Goal: Transaction & Acquisition: Obtain resource

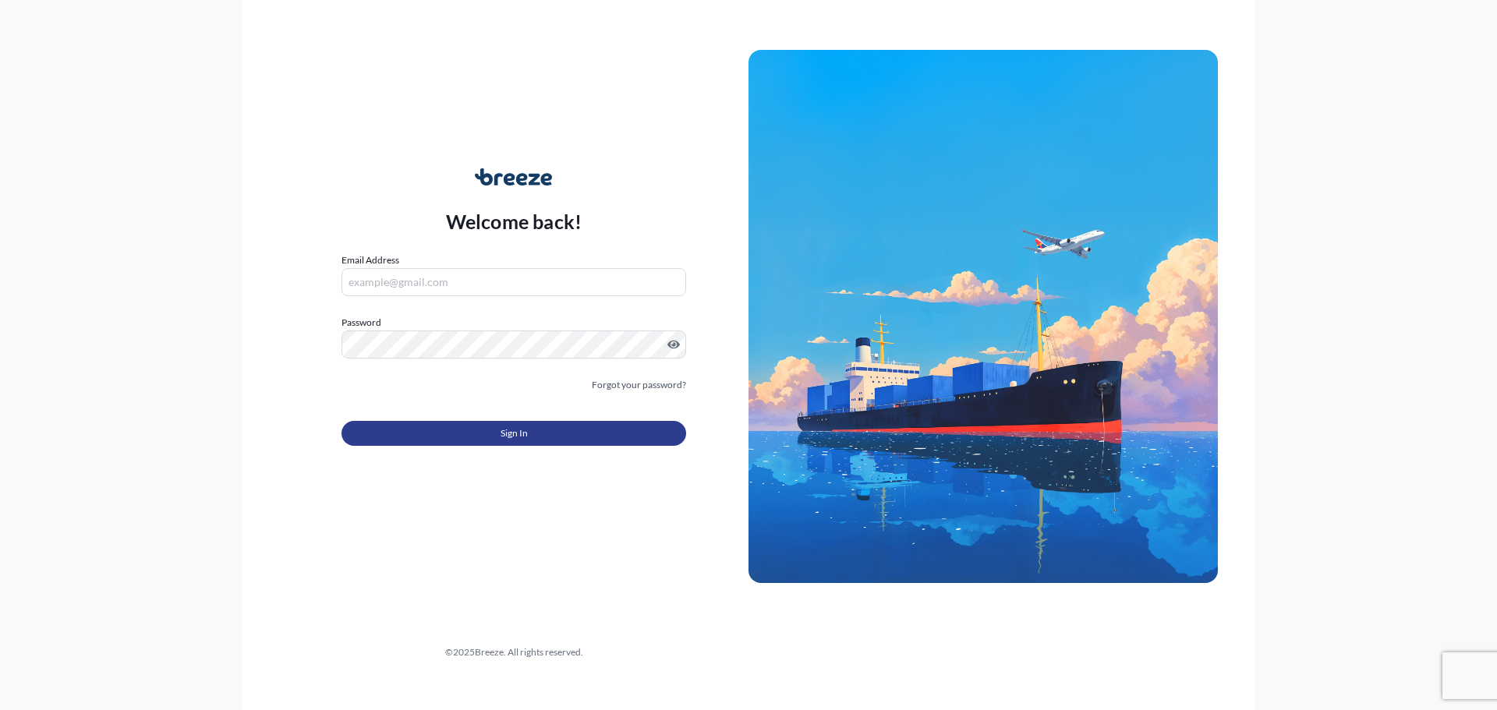
type input "[EMAIL_ADDRESS][DOMAIN_NAME]"
click at [455, 437] on button "Sign In" at bounding box center [513, 433] width 345 height 25
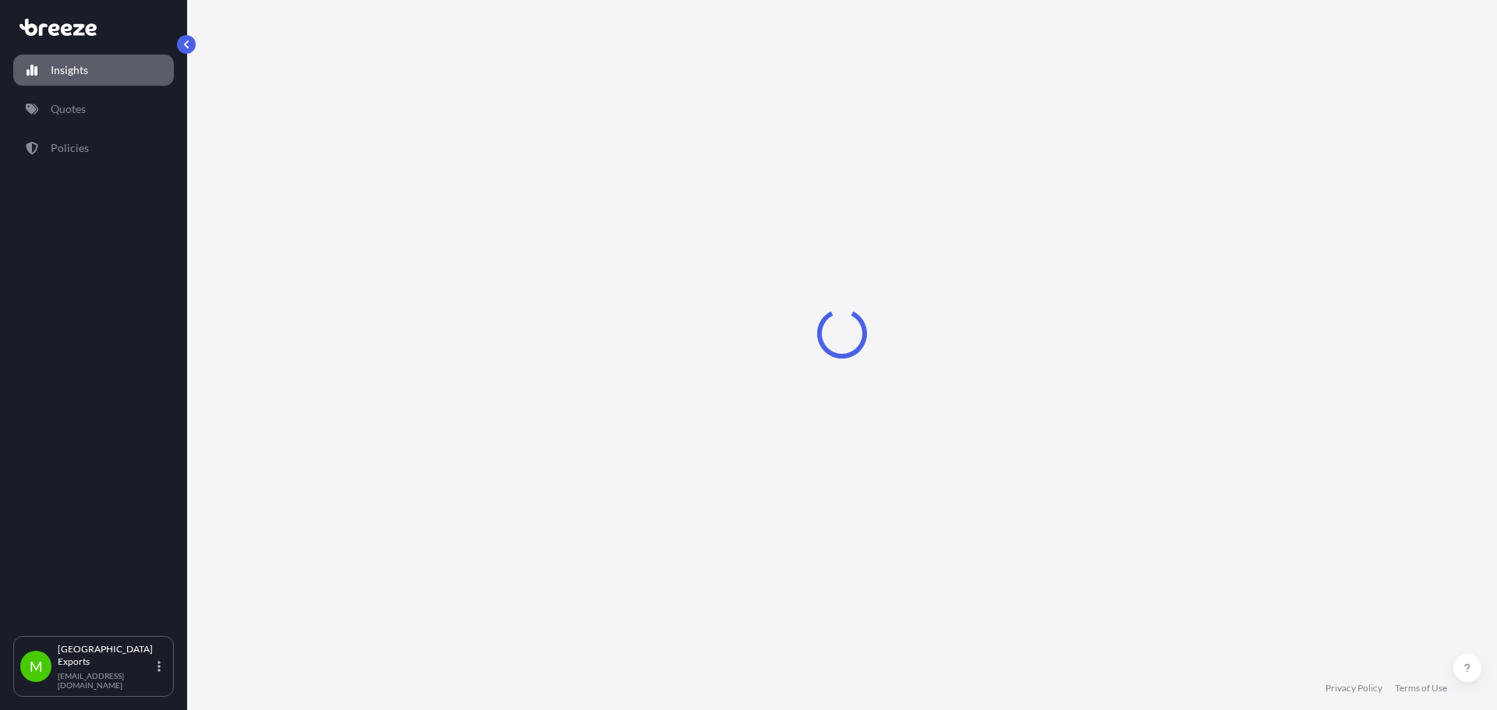
select select "2025"
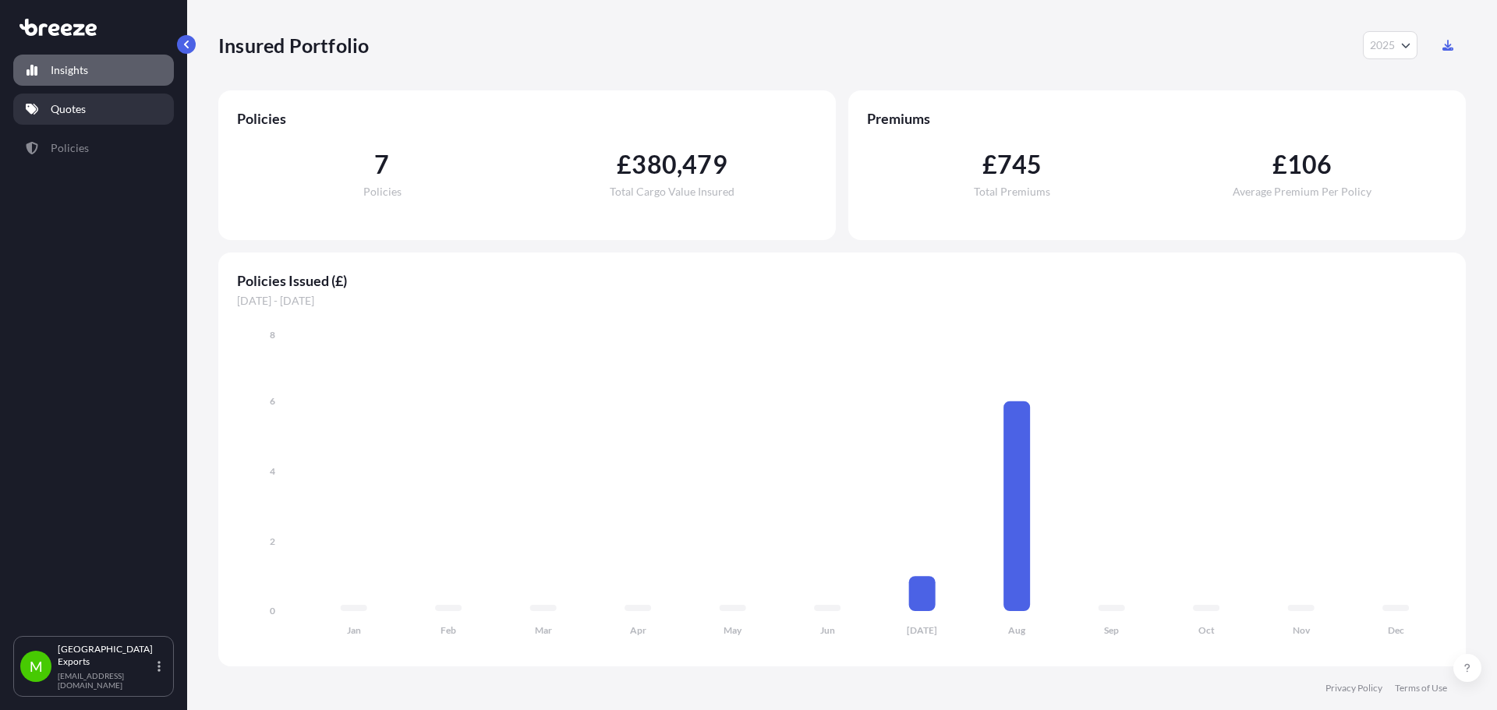
click at [77, 116] on p "Quotes" at bounding box center [68, 109] width 35 height 16
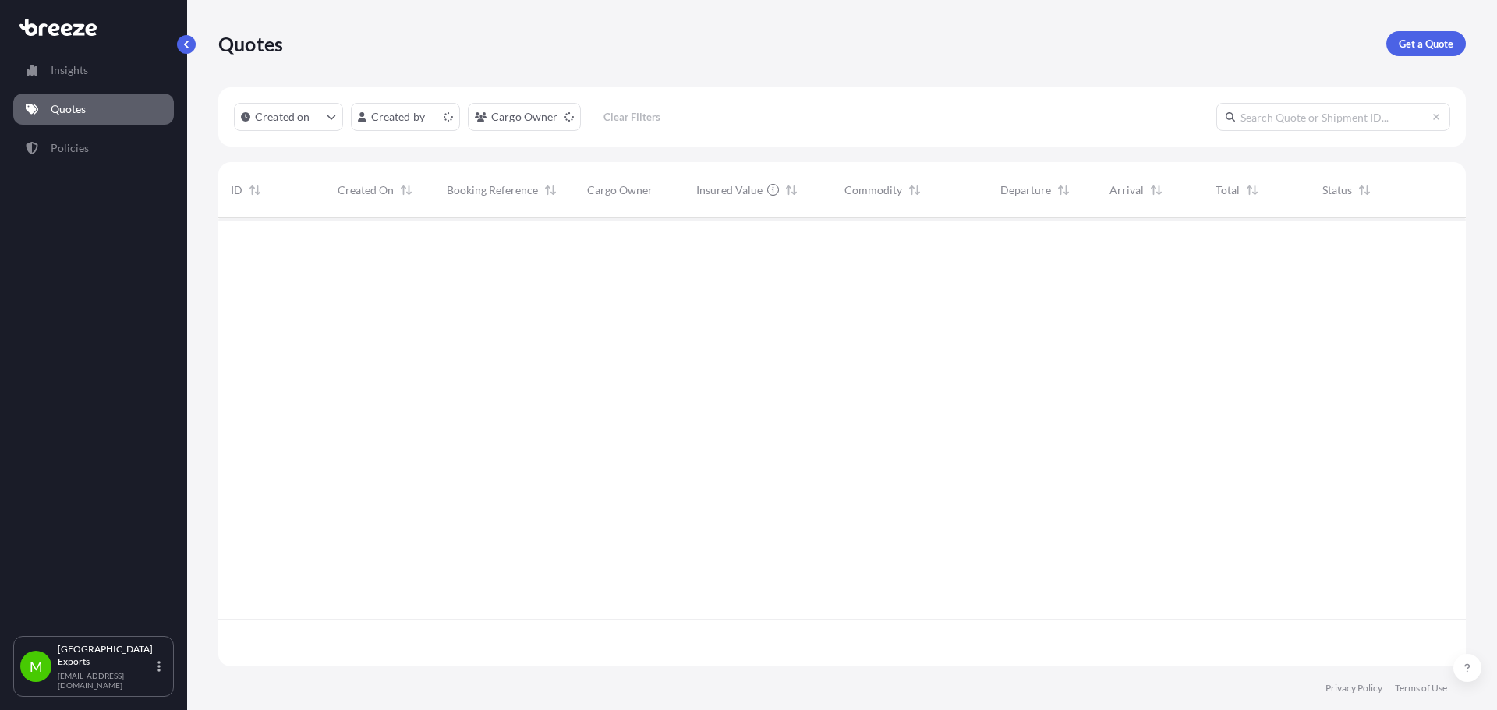
scroll to position [445, 1236]
click at [1427, 48] on p "Get a Quote" at bounding box center [1426, 44] width 55 height 16
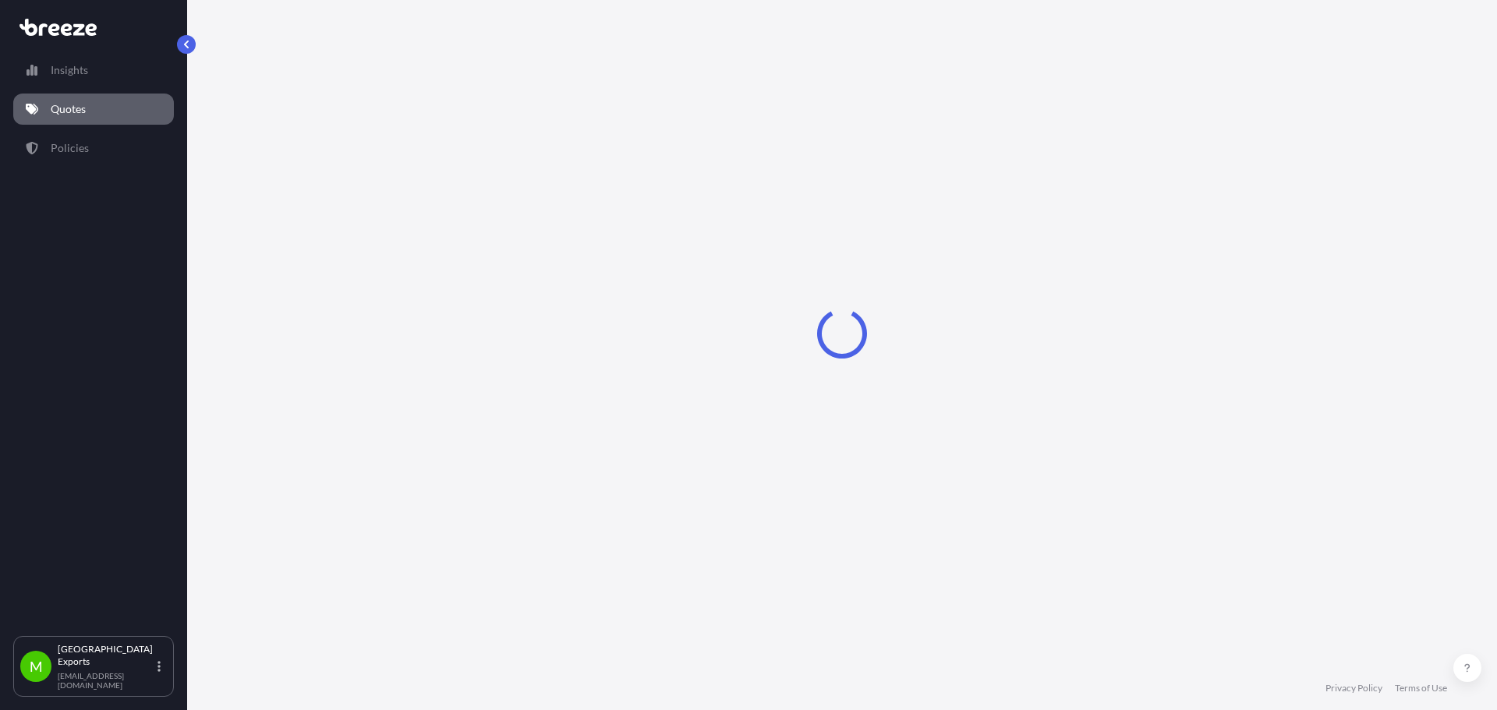
select select "Sea"
select select "1"
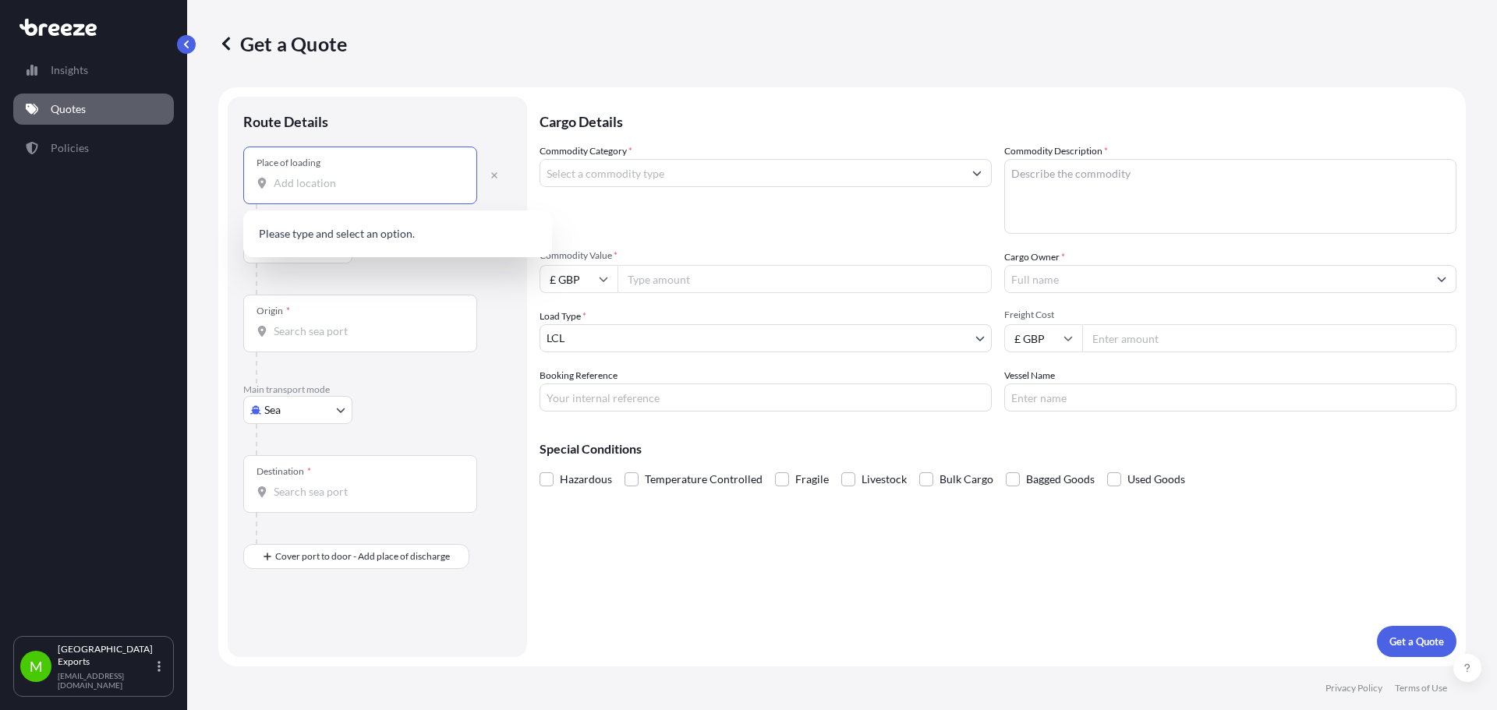
click at [349, 188] on input "Place of loading" at bounding box center [366, 183] width 184 height 16
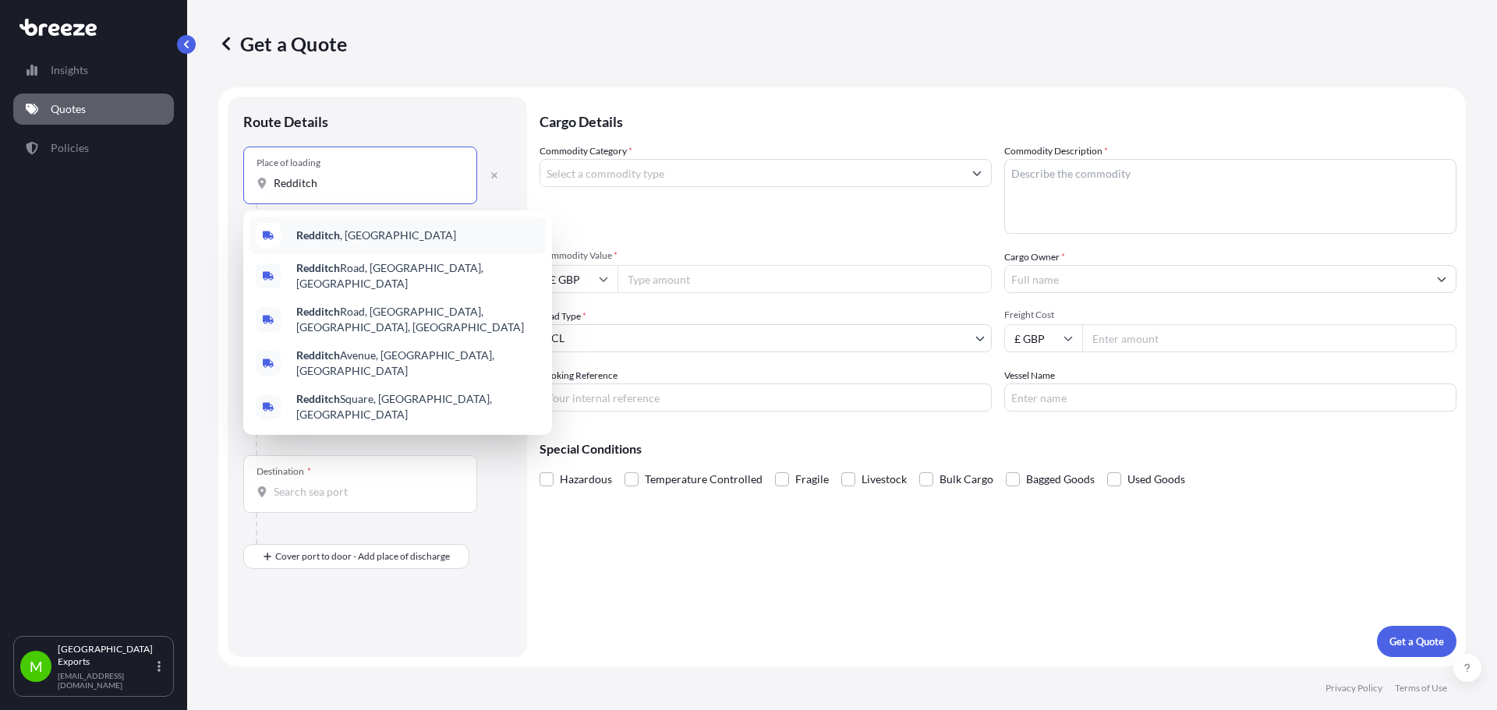
click at [335, 224] on div "Redditch , [GEOGRAPHIC_DATA]" at bounding box center [397, 235] width 296 height 37
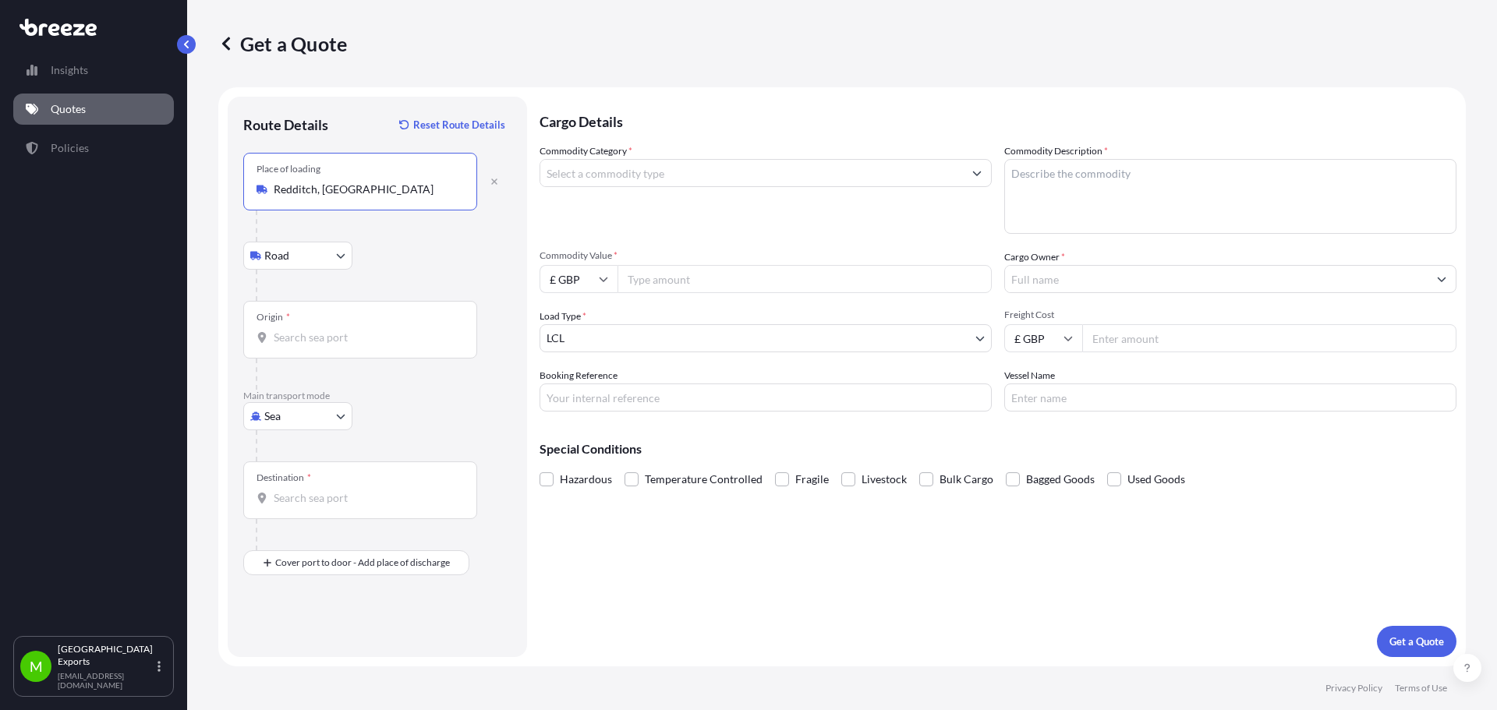
type input "Redditch, [GEOGRAPHIC_DATA]"
click at [310, 347] on div "Origin *" at bounding box center [360, 330] width 234 height 58
click at [310, 345] on input "Origin *" at bounding box center [366, 338] width 184 height 16
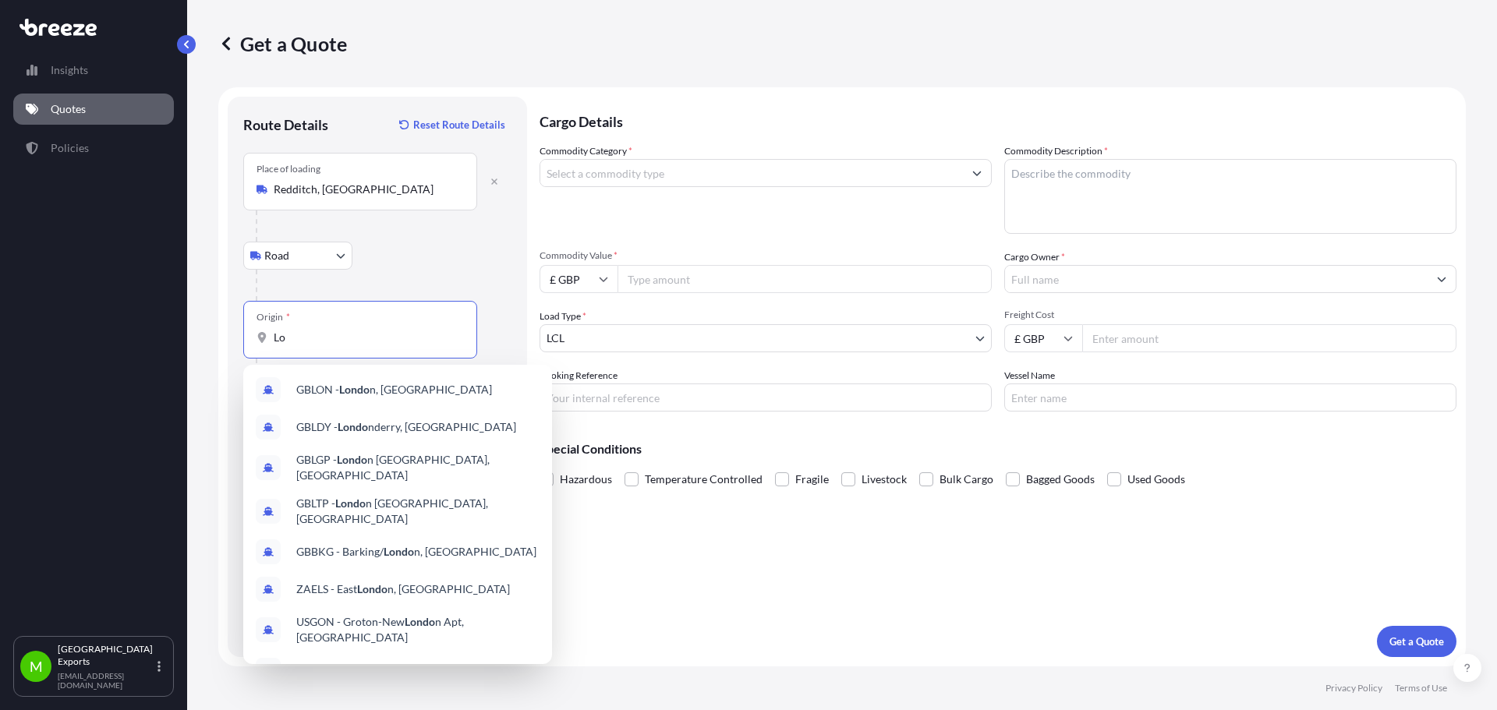
type input "L"
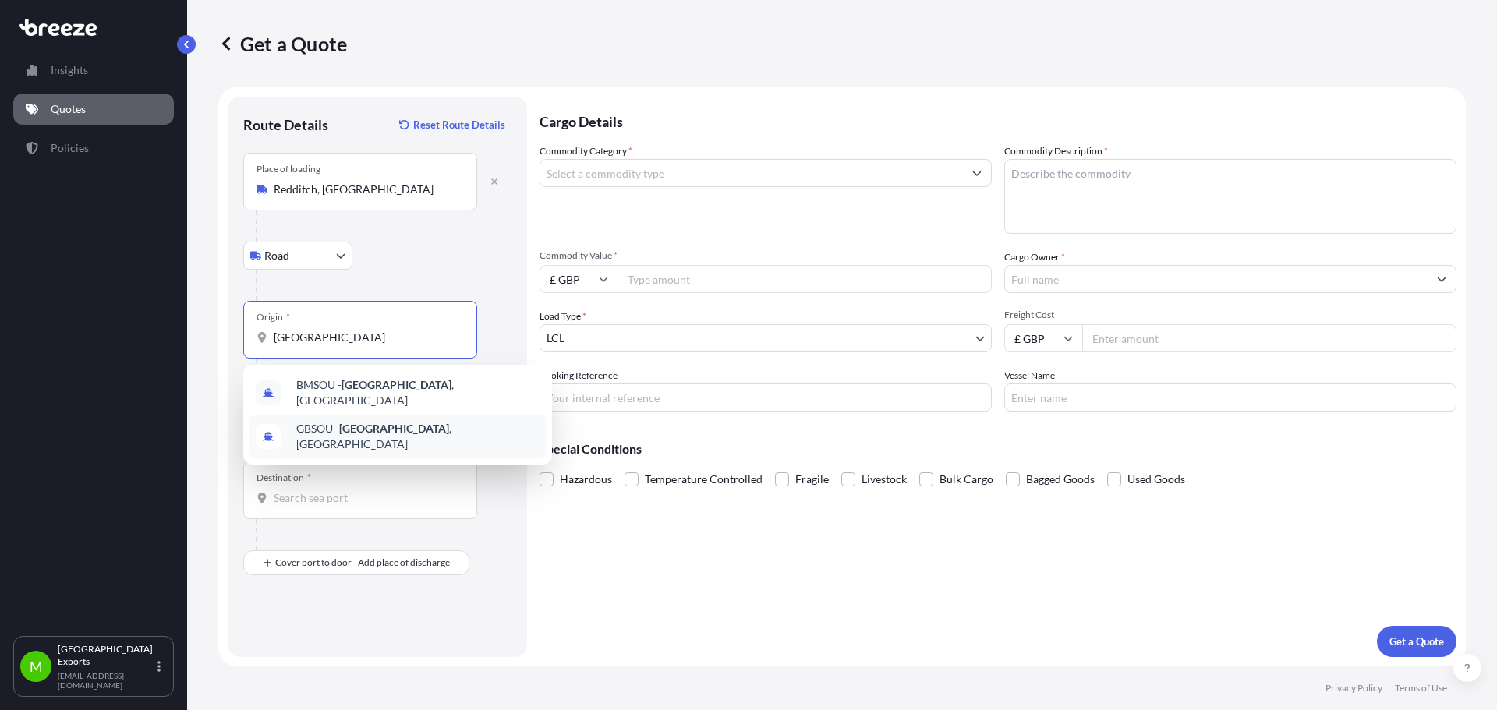
click at [355, 415] on div "GBSOU - [GEOGRAPHIC_DATA] , [GEOGRAPHIC_DATA]" at bounding box center [397, 437] width 296 height 44
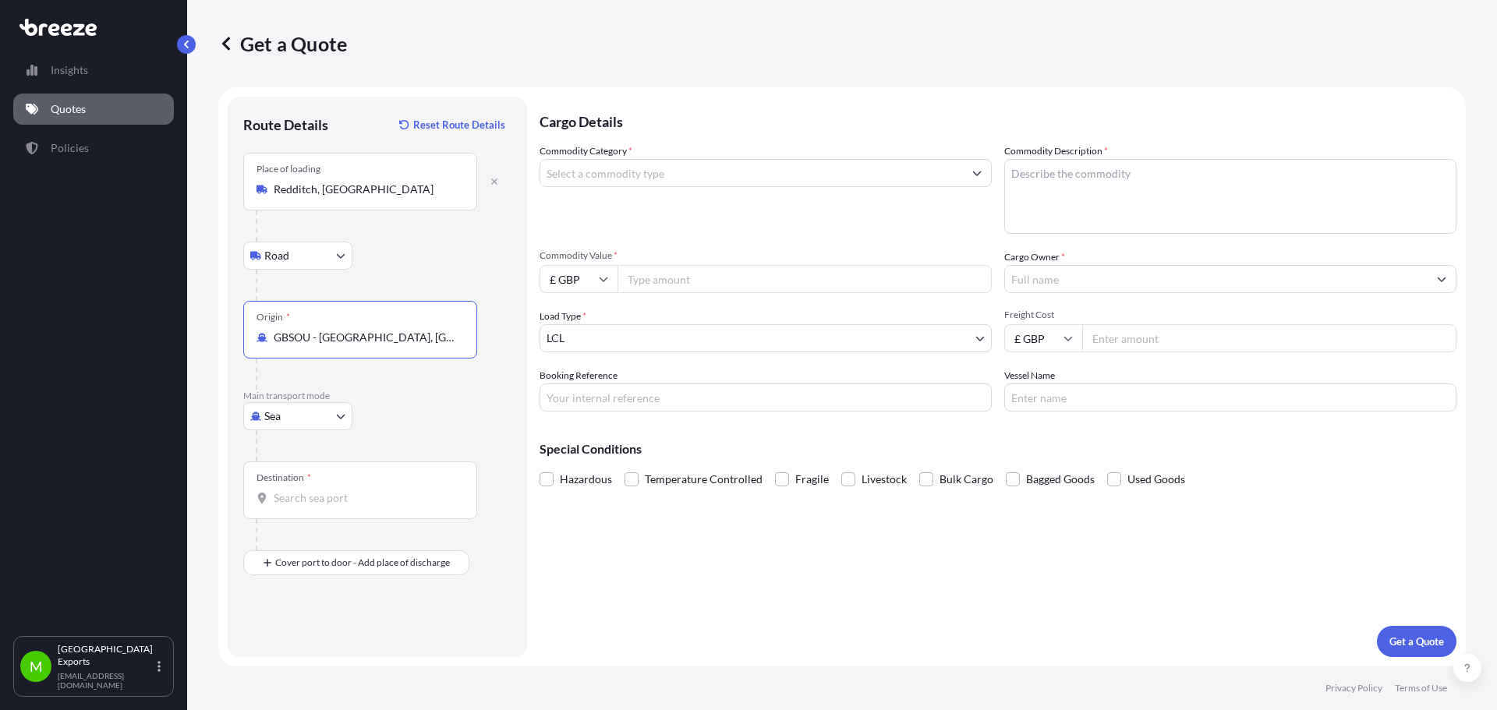
type input "GBSOU - [GEOGRAPHIC_DATA], [GEOGRAPHIC_DATA]"
click at [306, 502] on input "Destination *" at bounding box center [366, 498] width 184 height 16
type input "INNSA - [GEOGRAPHIC_DATA] ([PERSON_NAME]), [GEOGRAPHIC_DATA]"
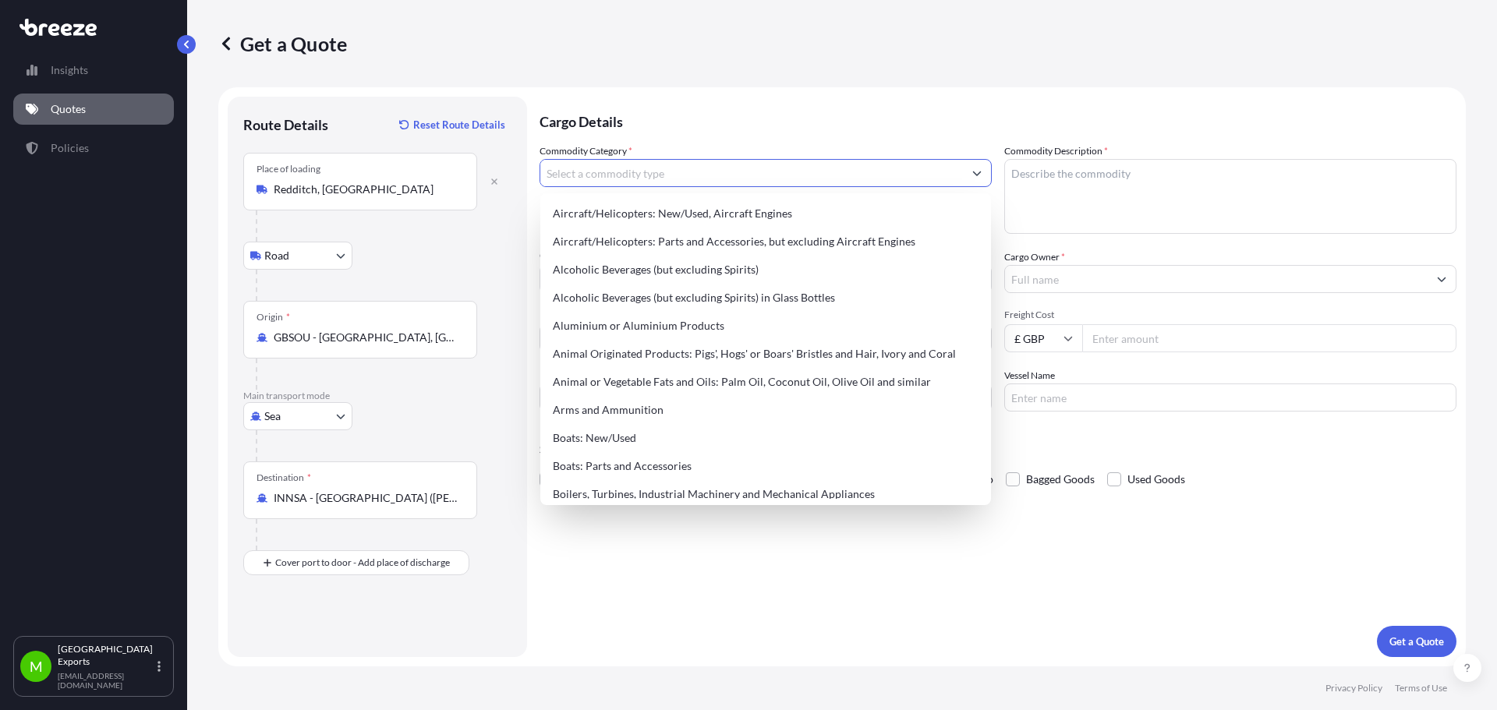
click at [609, 171] on input "Commodity Category *" at bounding box center [751, 173] width 423 height 28
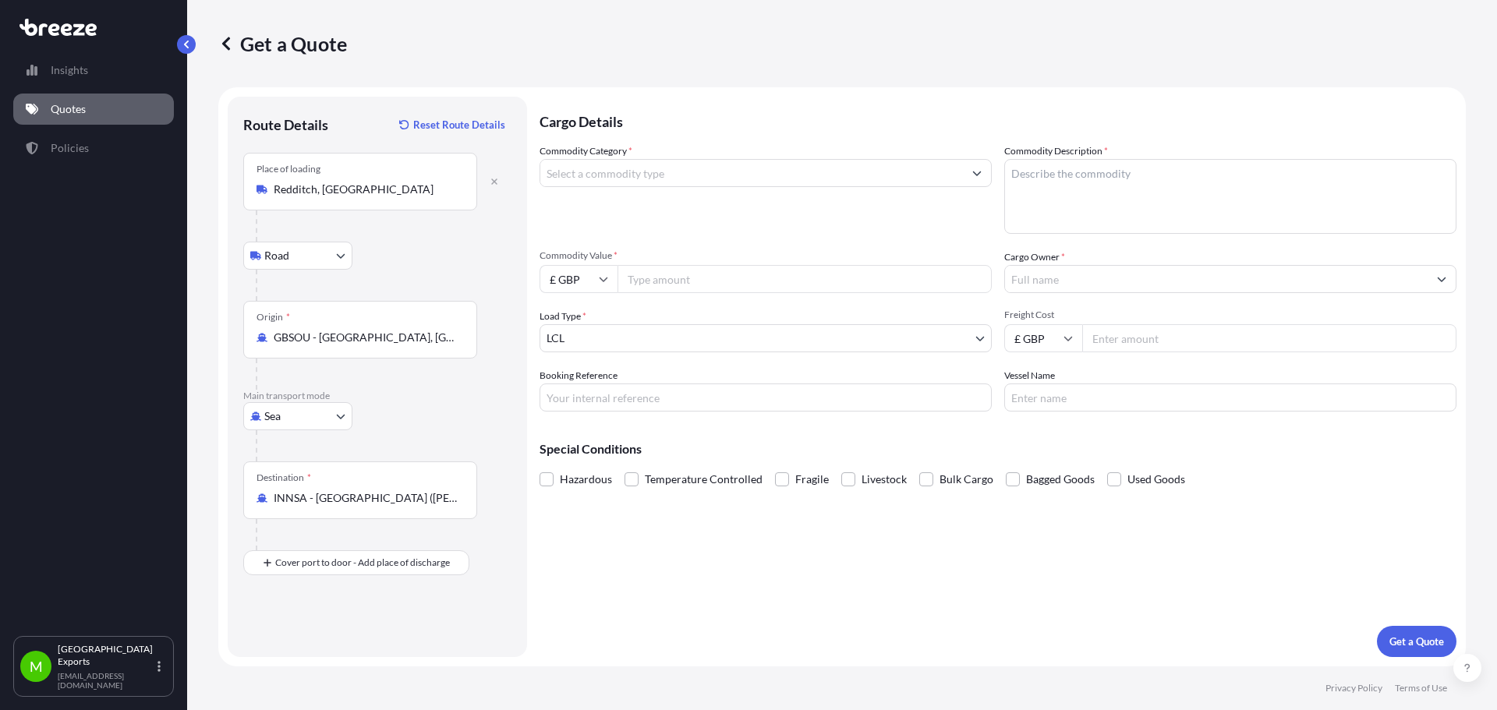
click at [628, 172] on input "Commodity Category *" at bounding box center [751, 173] width 423 height 28
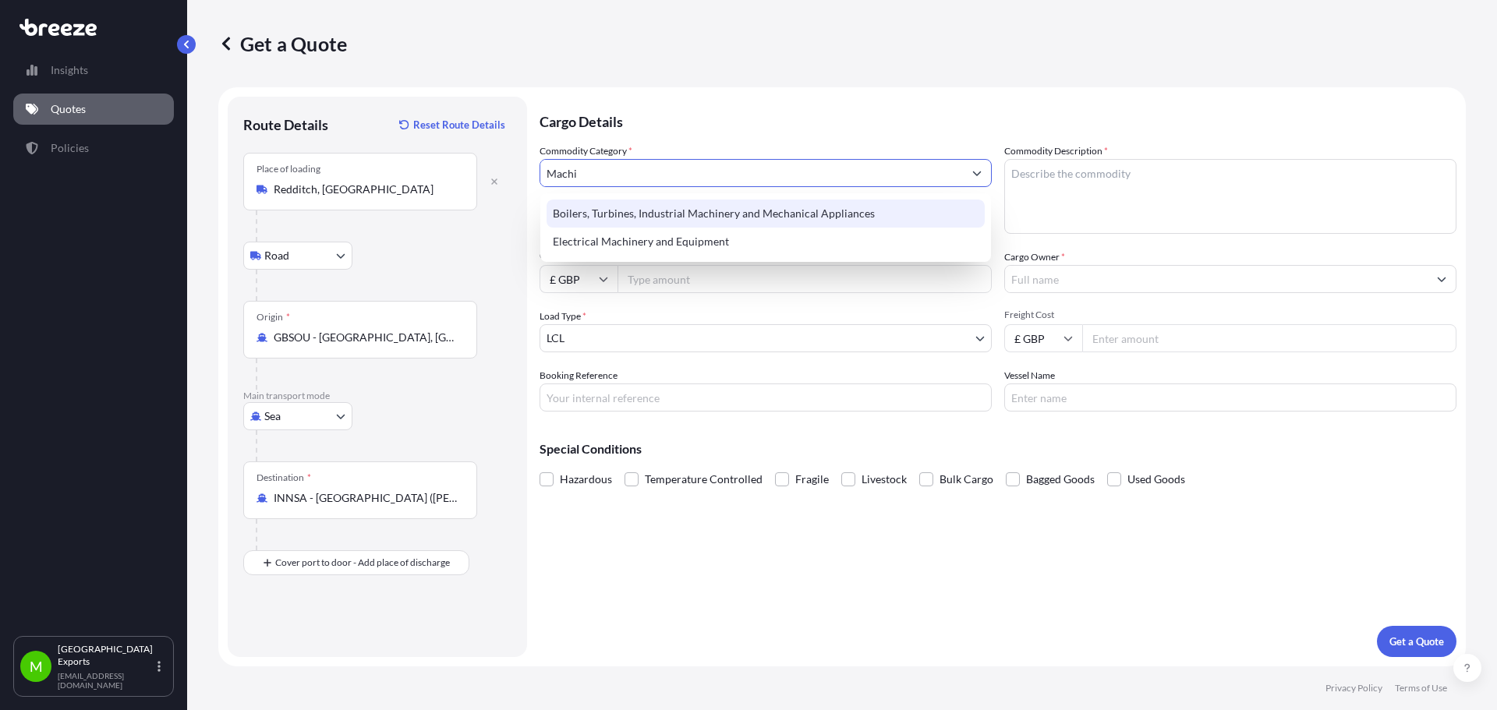
click at [677, 218] on div "Boilers, Turbines, Industrial Machinery and Mechanical Appliances" at bounding box center [766, 214] width 438 height 28
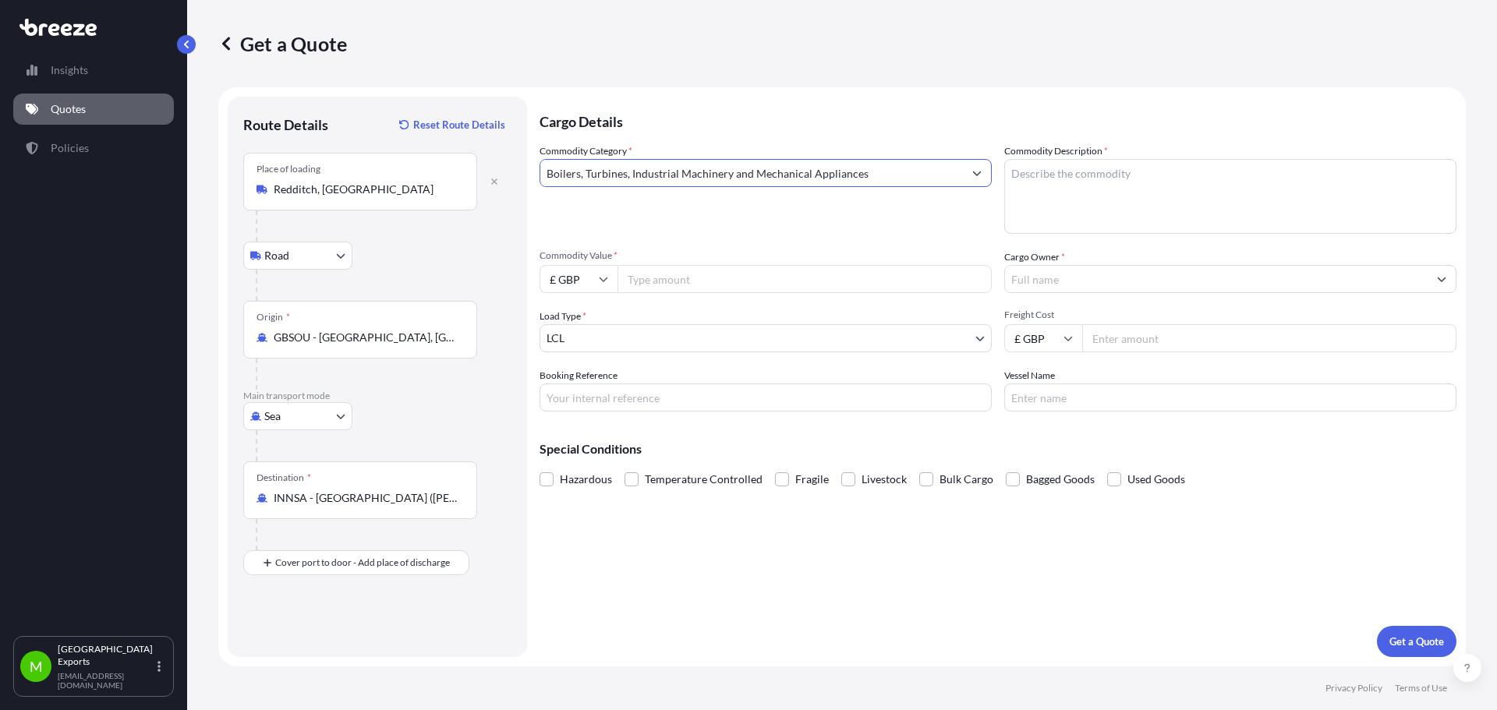
type input "Boilers, Turbines, Industrial Machinery and Mechanical Appliances"
click at [1235, 196] on textarea "Commodity Description *" at bounding box center [1230, 196] width 452 height 75
type textarea "CNC Benders"
click at [647, 275] on input "Commodity Value *" at bounding box center [804, 279] width 374 height 28
type input "161138"
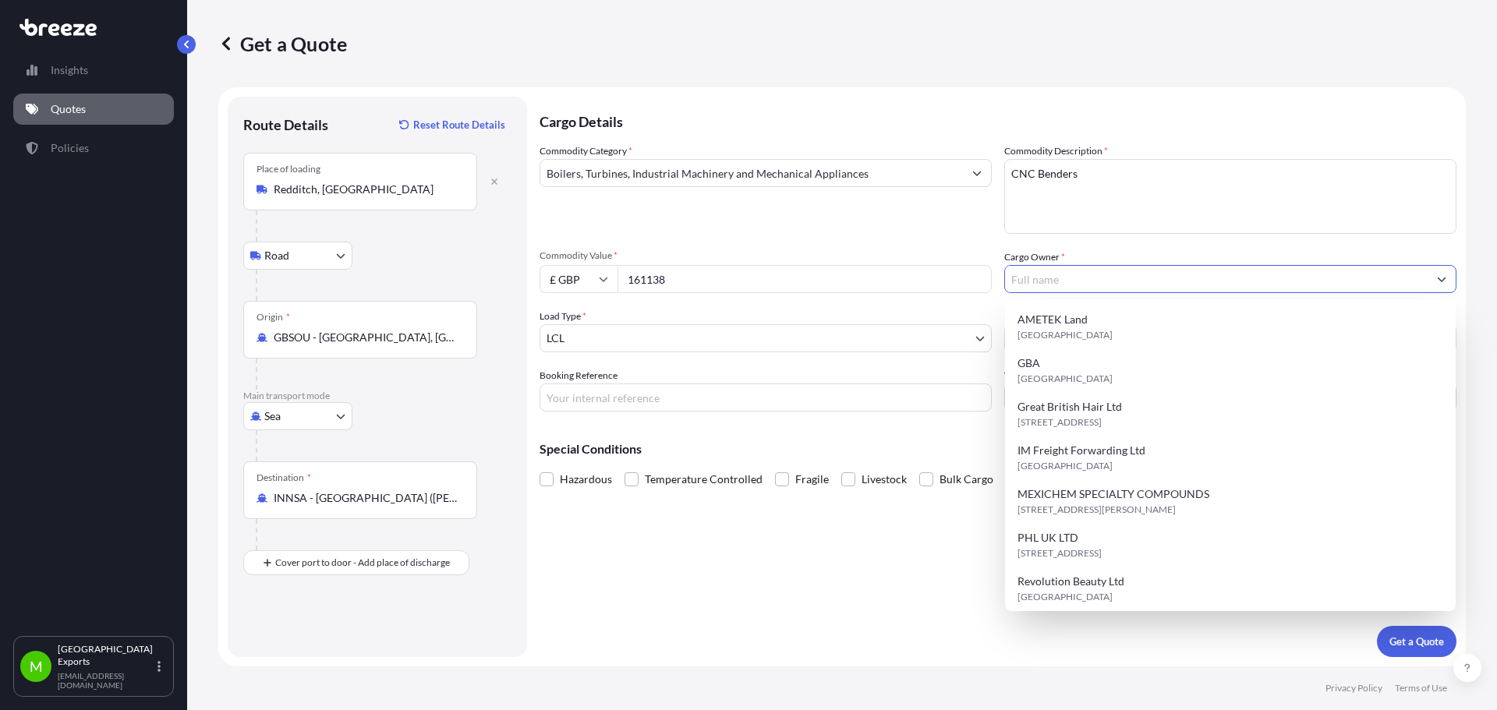
click at [1078, 288] on input "Cargo Owner *" at bounding box center [1216, 279] width 423 height 28
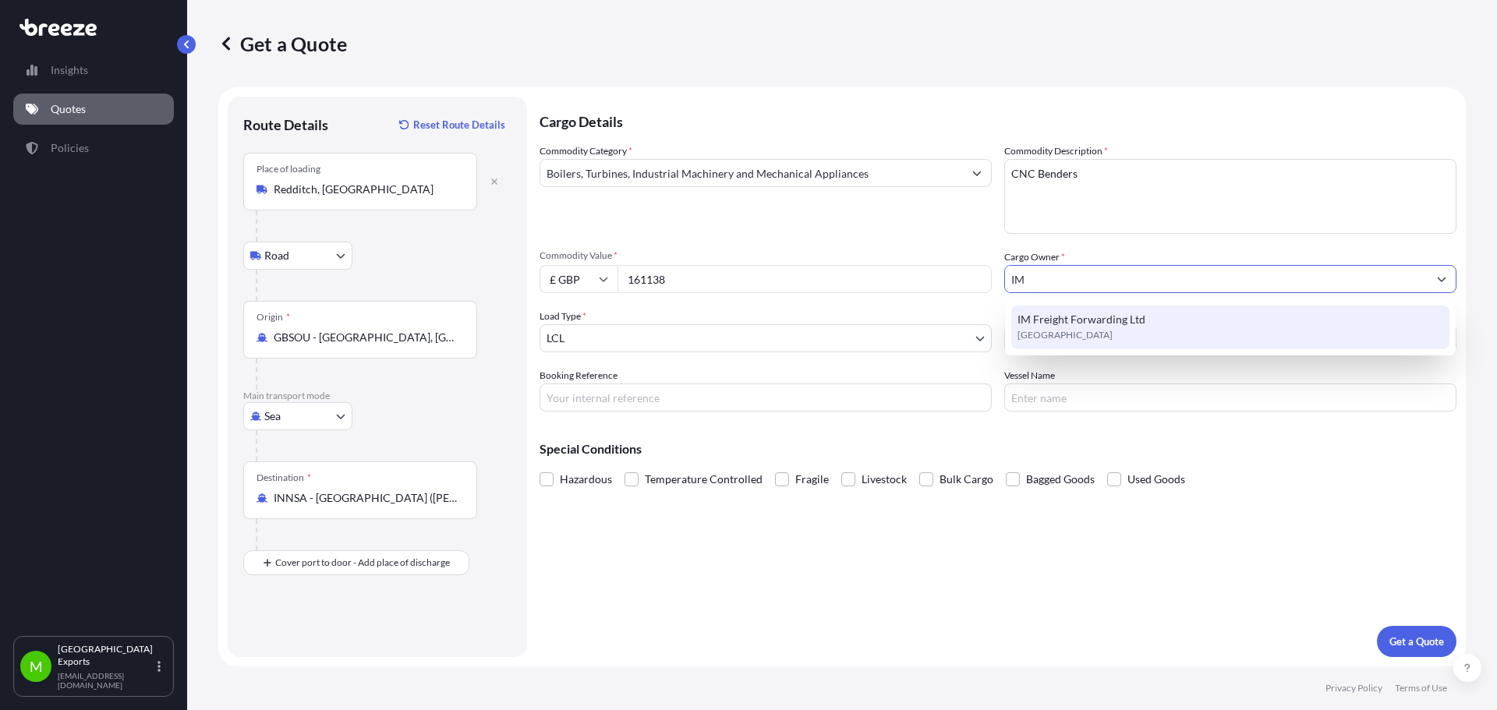
click at [1070, 334] on span "[GEOGRAPHIC_DATA]" at bounding box center [1064, 335] width 95 height 16
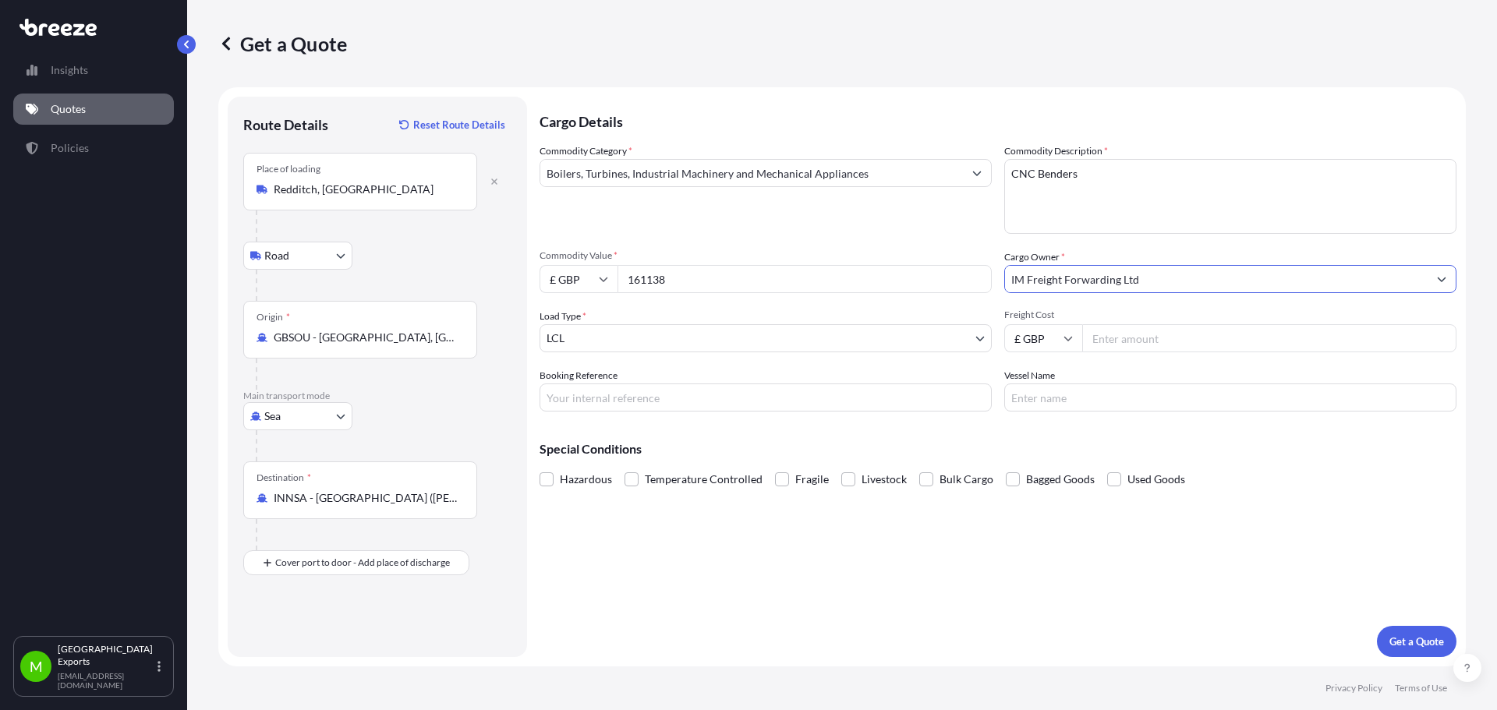
type input "IM Freight Forwarding Ltd"
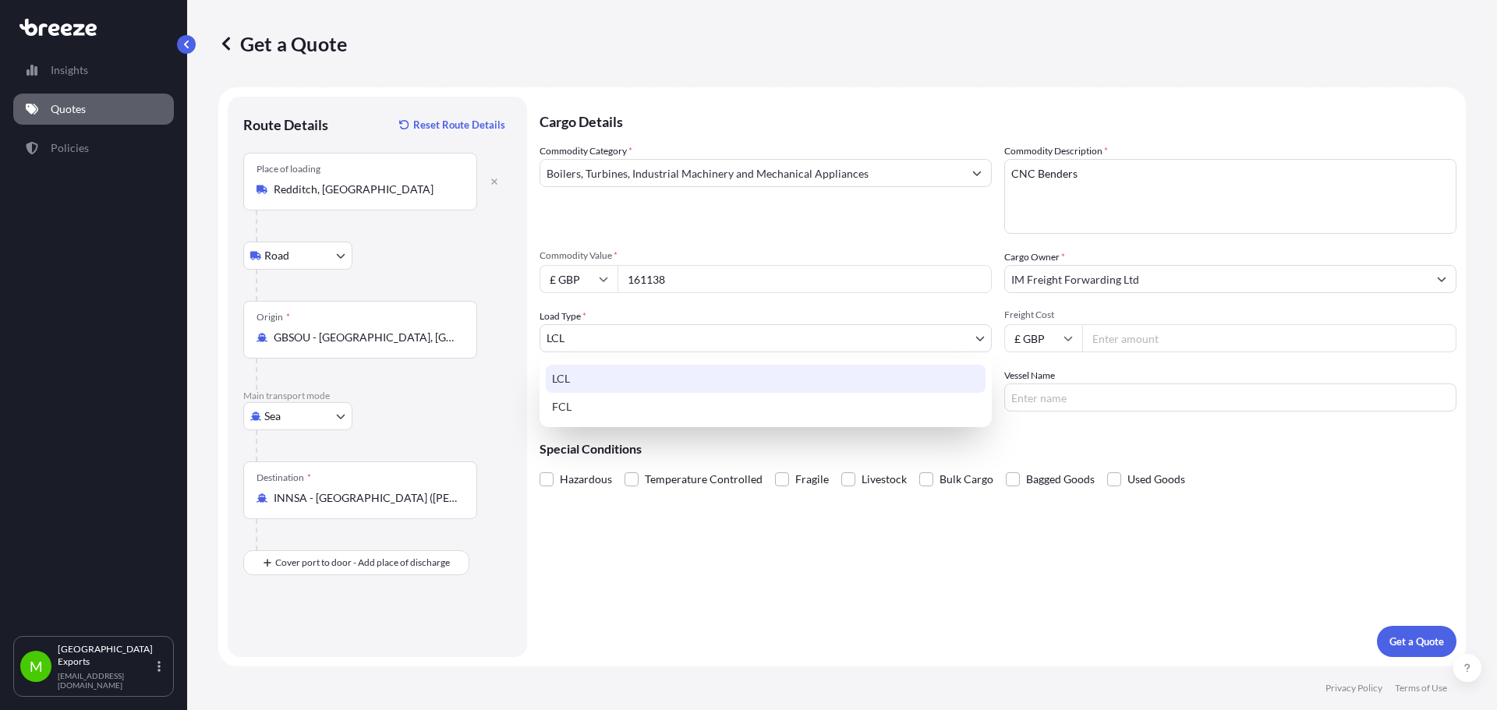
click at [634, 333] on body "10 options available. 7 options available. 2 options available. 1 option availa…" at bounding box center [748, 355] width 1497 height 710
click at [571, 411] on div "FCL" at bounding box center [766, 407] width 440 height 28
select select "2"
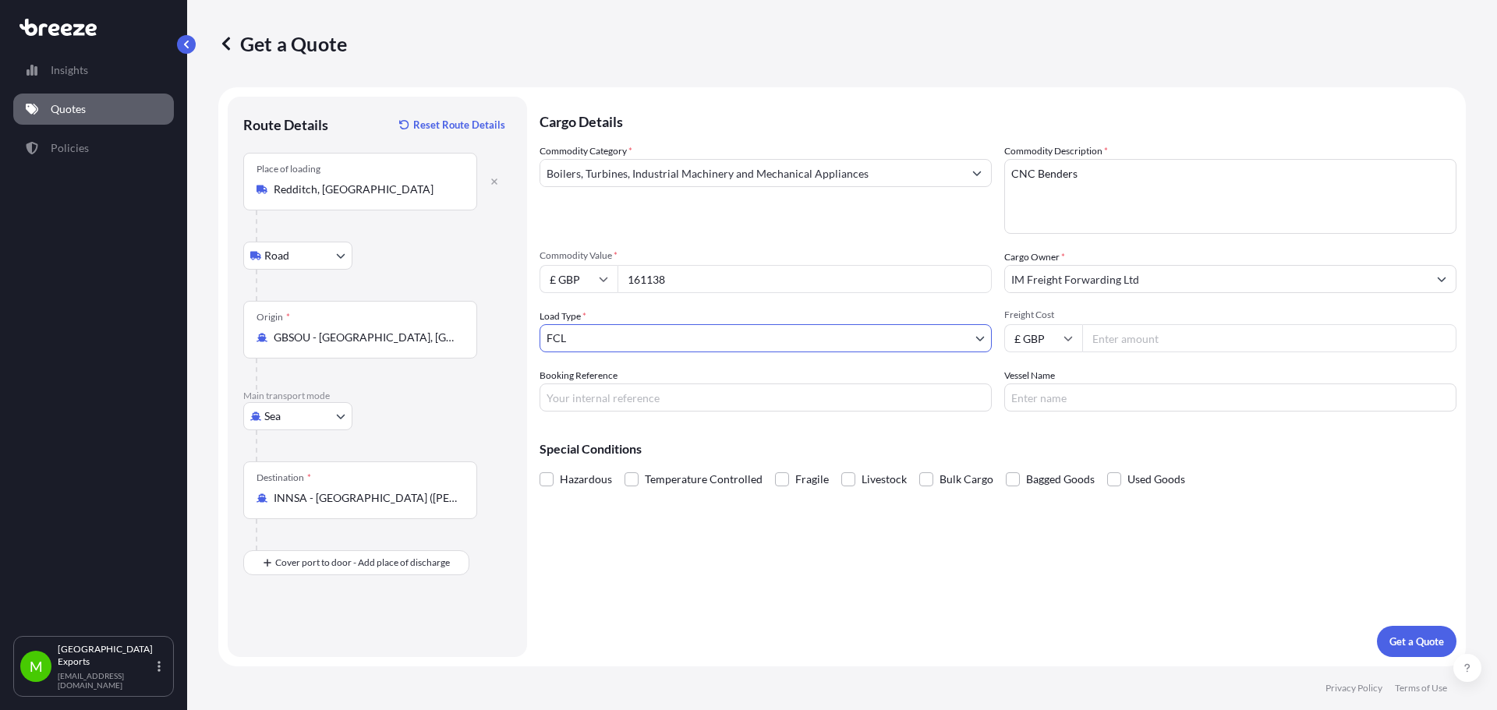
click at [1130, 346] on input "Freight Cost" at bounding box center [1269, 338] width 374 height 28
type input "1990"
click at [630, 398] on input "Booking Reference" at bounding box center [766, 398] width 452 height 28
click at [590, 409] on input "Booking Reference" at bounding box center [766, 398] width 452 height 28
paste input "MQT2502954"
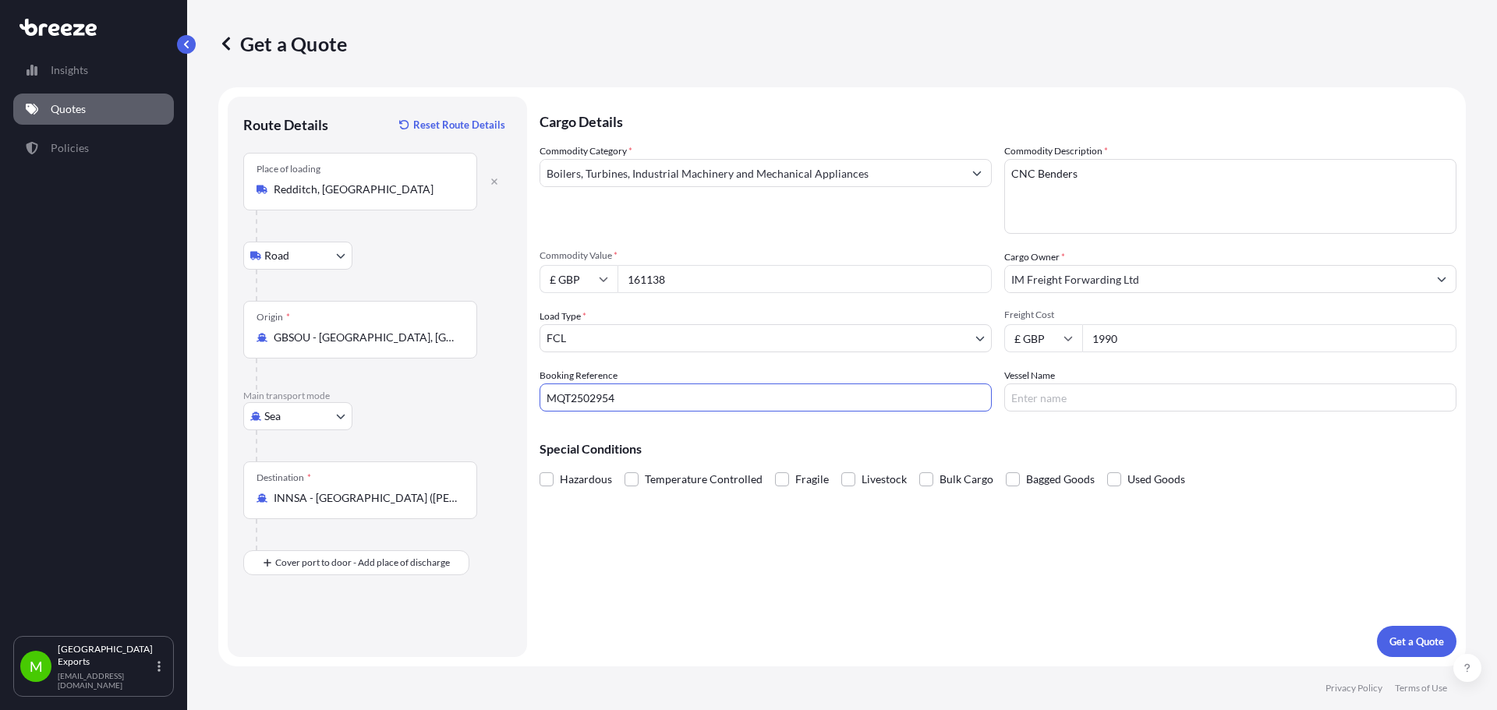
type input "MQT2502954"
click at [1081, 388] on input "Vessel Name" at bounding box center [1230, 398] width 452 height 28
click at [1311, 564] on div "Cargo Details Commodity Category * Boilers, Turbines, Industrial Machinery and …" at bounding box center [998, 377] width 917 height 561
click at [1409, 639] on p "Get a Quote" at bounding box center [1416, 642] width 55 height 16
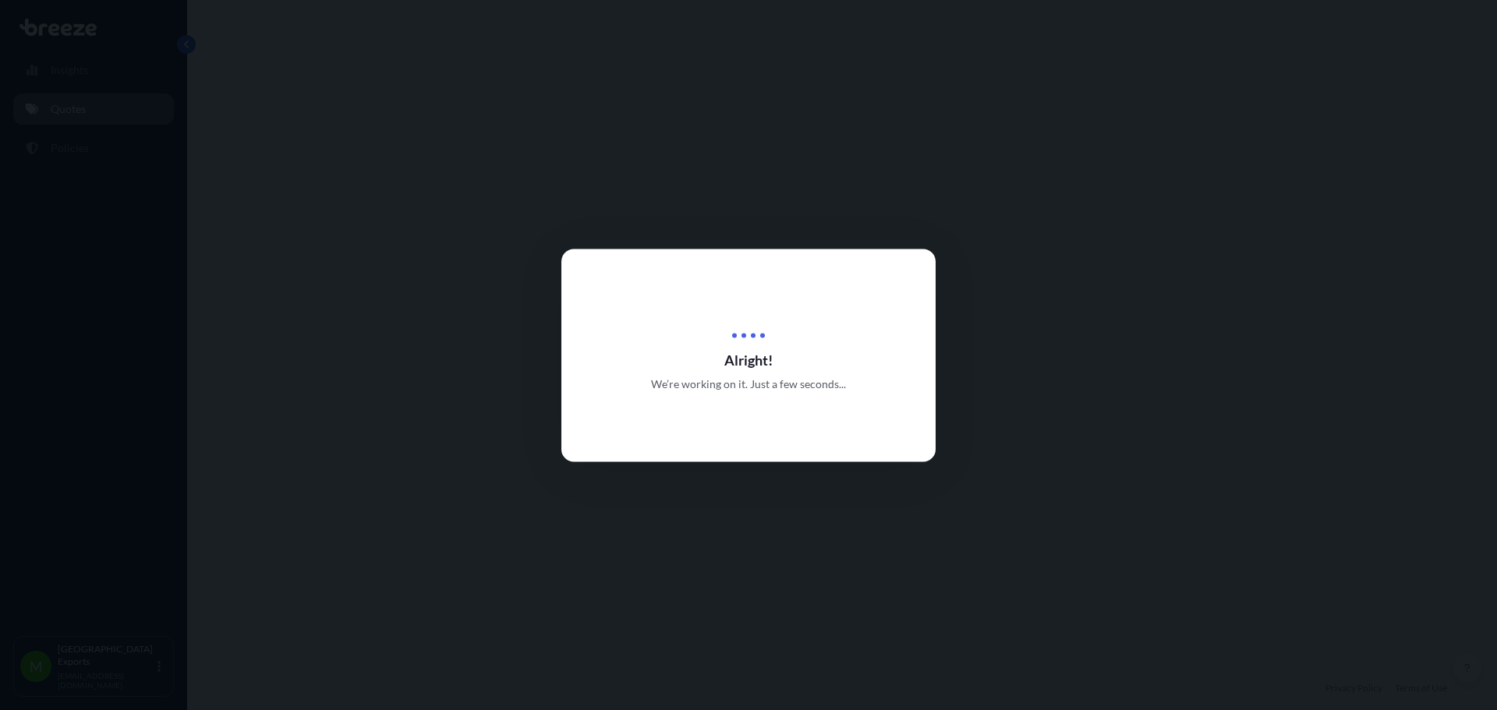
select select "Road"
select select "Sea"
select select "2"
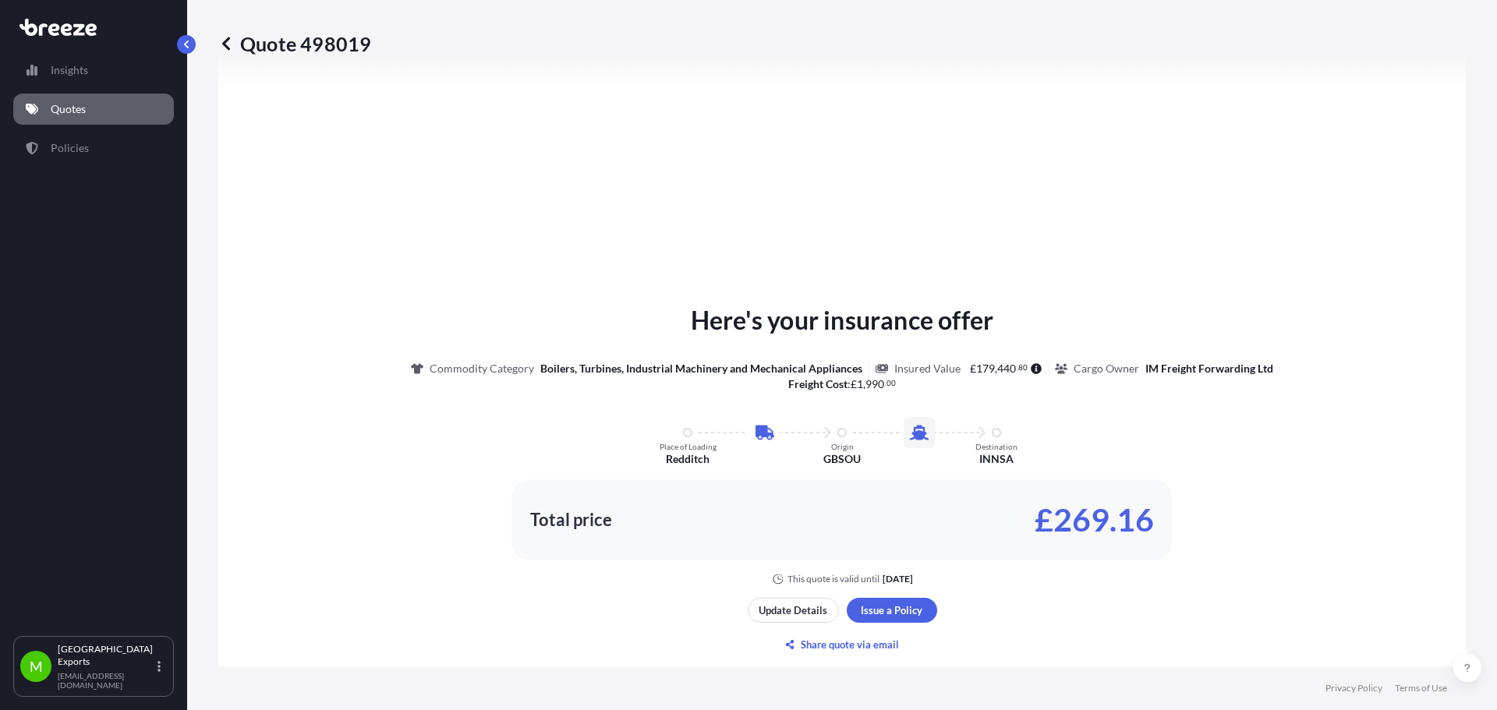
scroll to position [688, 0]
